Goal: Information Seeking & Learning: Learn about a topic

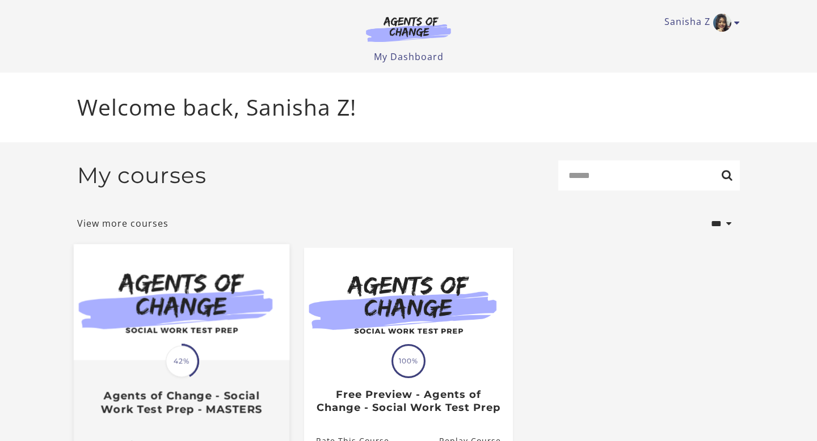
click at [202, 326] on img at bounding box center [182, 303] width 216 height 116
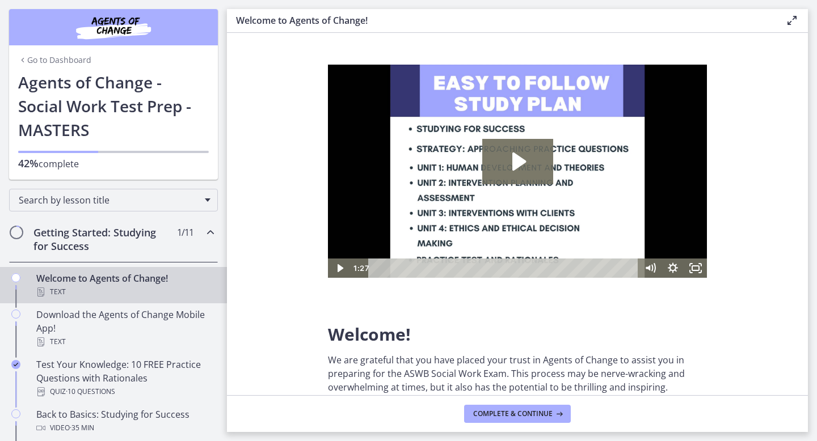
click at [196, 232] on div "Getting Started: Studying for Success 1 / 11 Completed" at bounding box center [113, 239] width 209 height 47
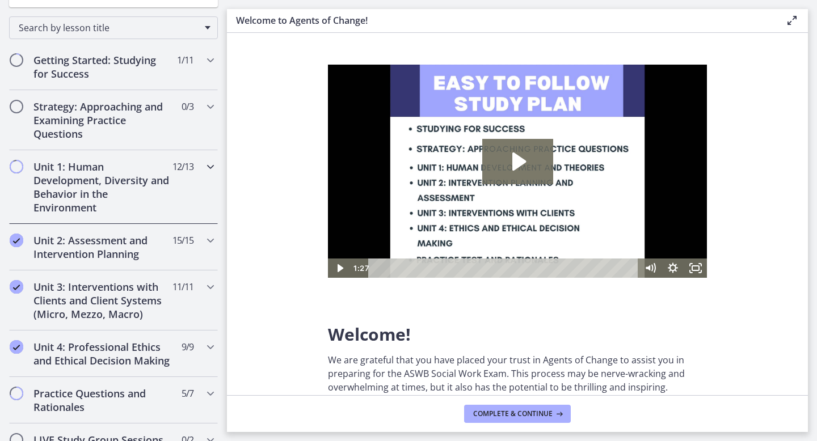
click at [188, 187] on div "Unit 1: Human Development, Diversity and Behavior in the Environment 12 / 13 Co…" at bounding box center [113, 187] width 209 height 74
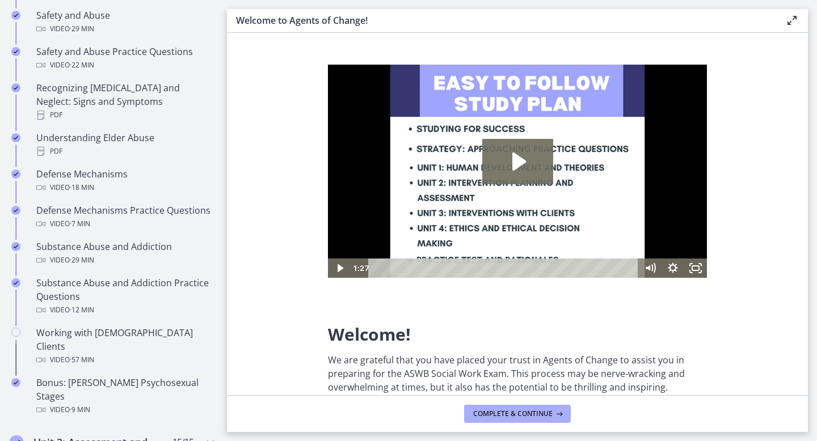
scroll to position [628, 0]
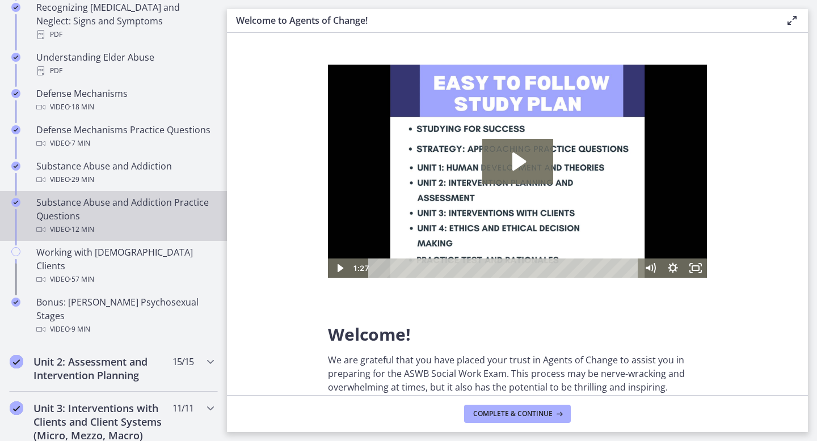
click at [180, 196] on div "Substance Abuse and Addiction Practice Questions Video · 12 min" at bounding box center [124, 216] width 177 height 41
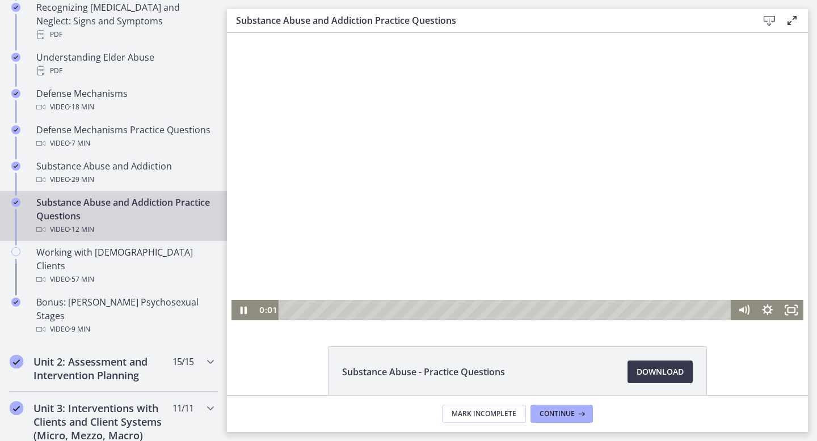
click at [470, 229] on div at bounding box center [518, 177] width 572 height 288
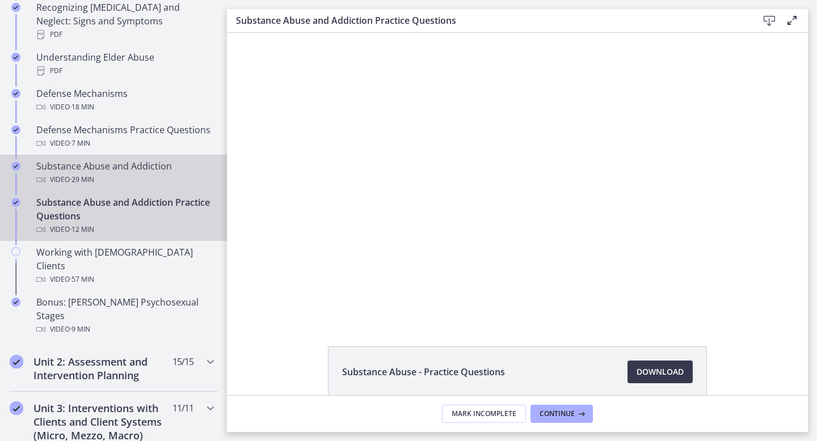
click at [58, 173] on div "Video · 29 min" at bounding box center [124, 180] width 177 height 14
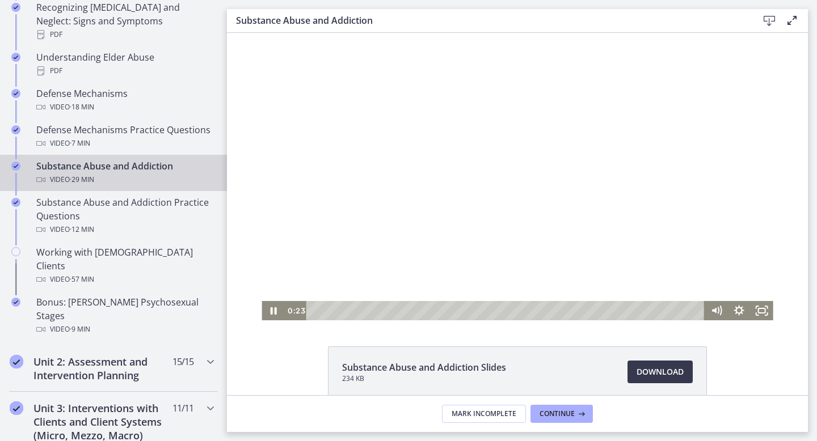
click at [406, 184] on div at bounding box center [517, 177] width 511 height 288
